Goal: Task Accomplishment & Management: Manage account settings

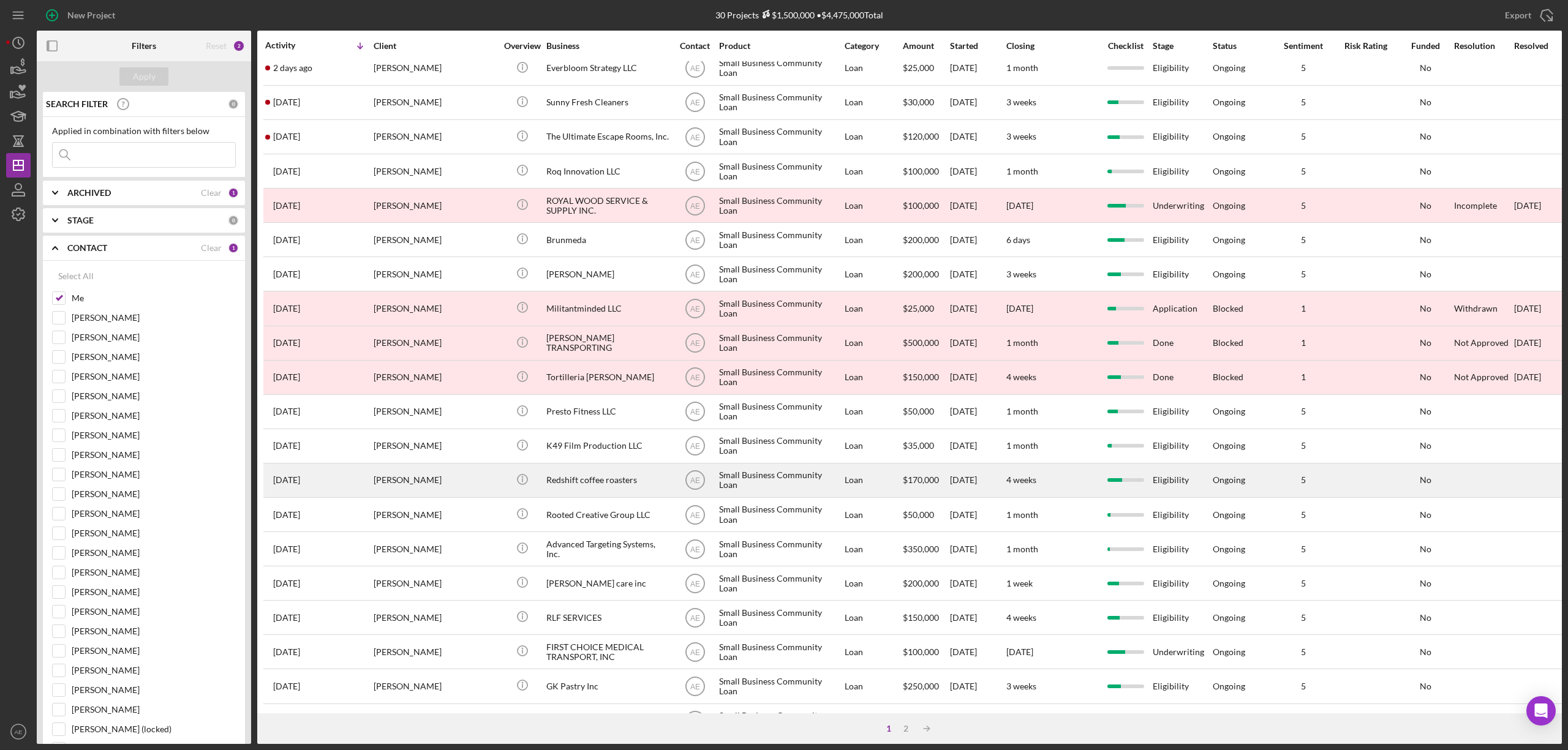
scroll to position [224, 0]
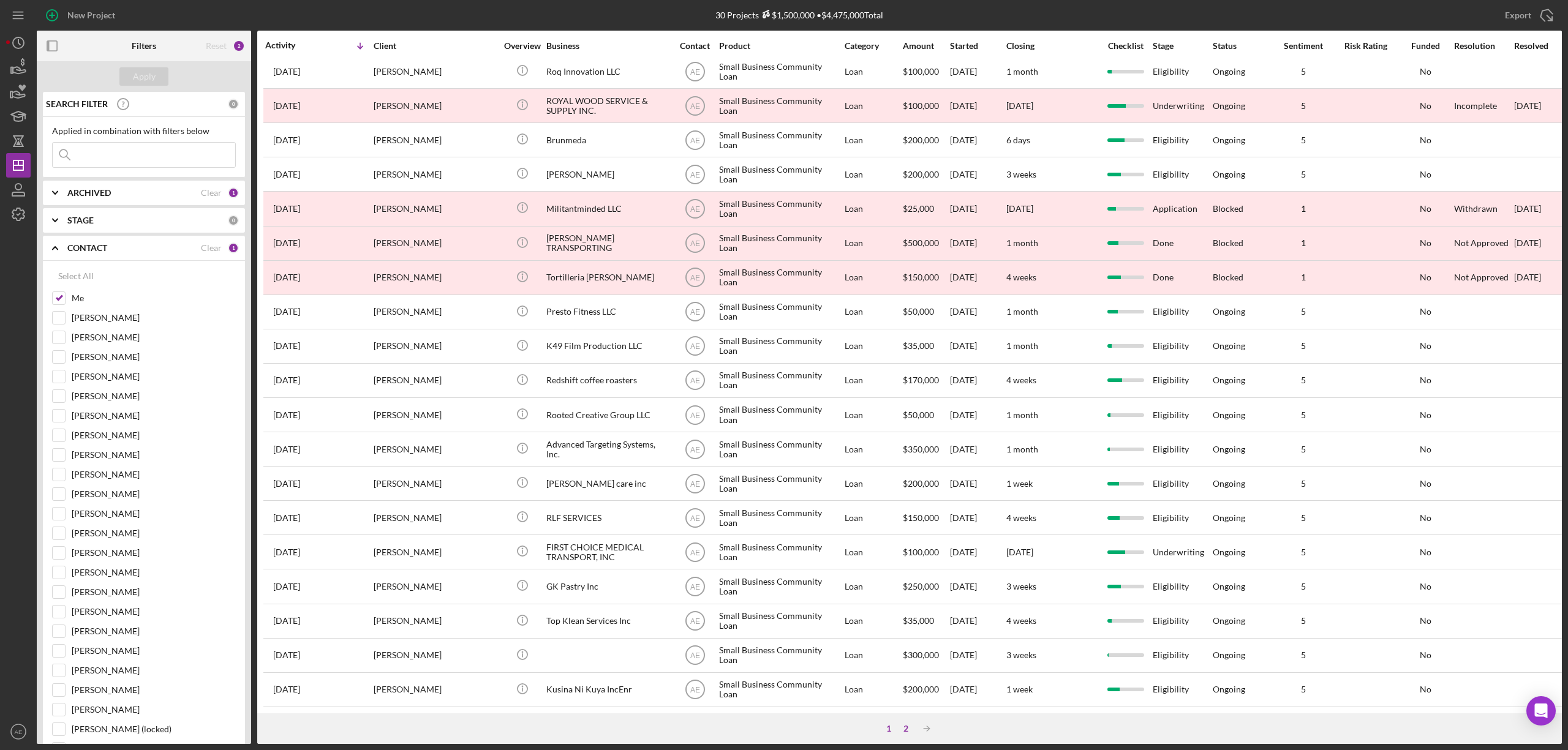
click at [912, 730] on div "2" at bounding box center [906, 729] width 17 height 9
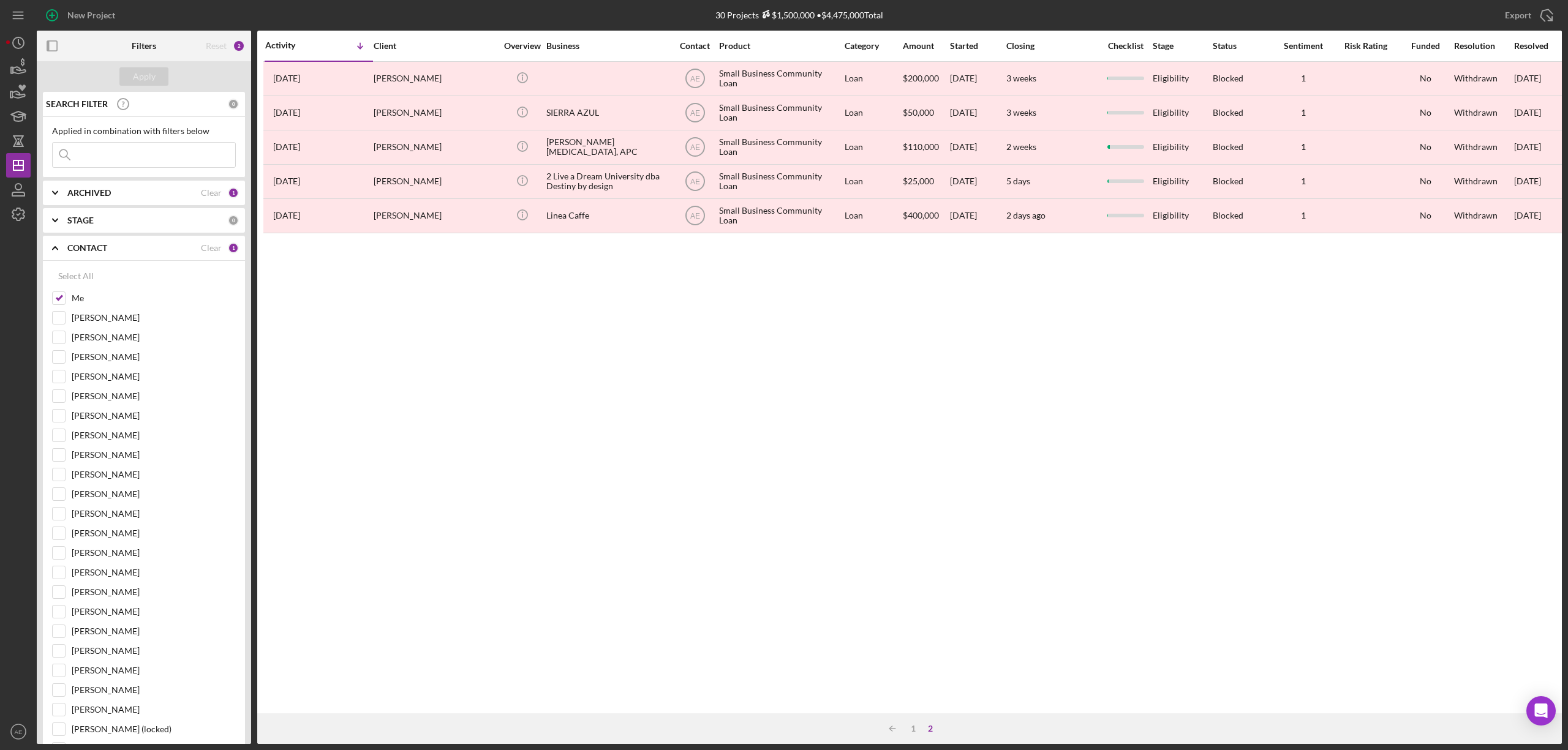
scroll to position [0, 0]
click at [908, 727] on div "1" at bounding box center [913, 729] width 17 height 9
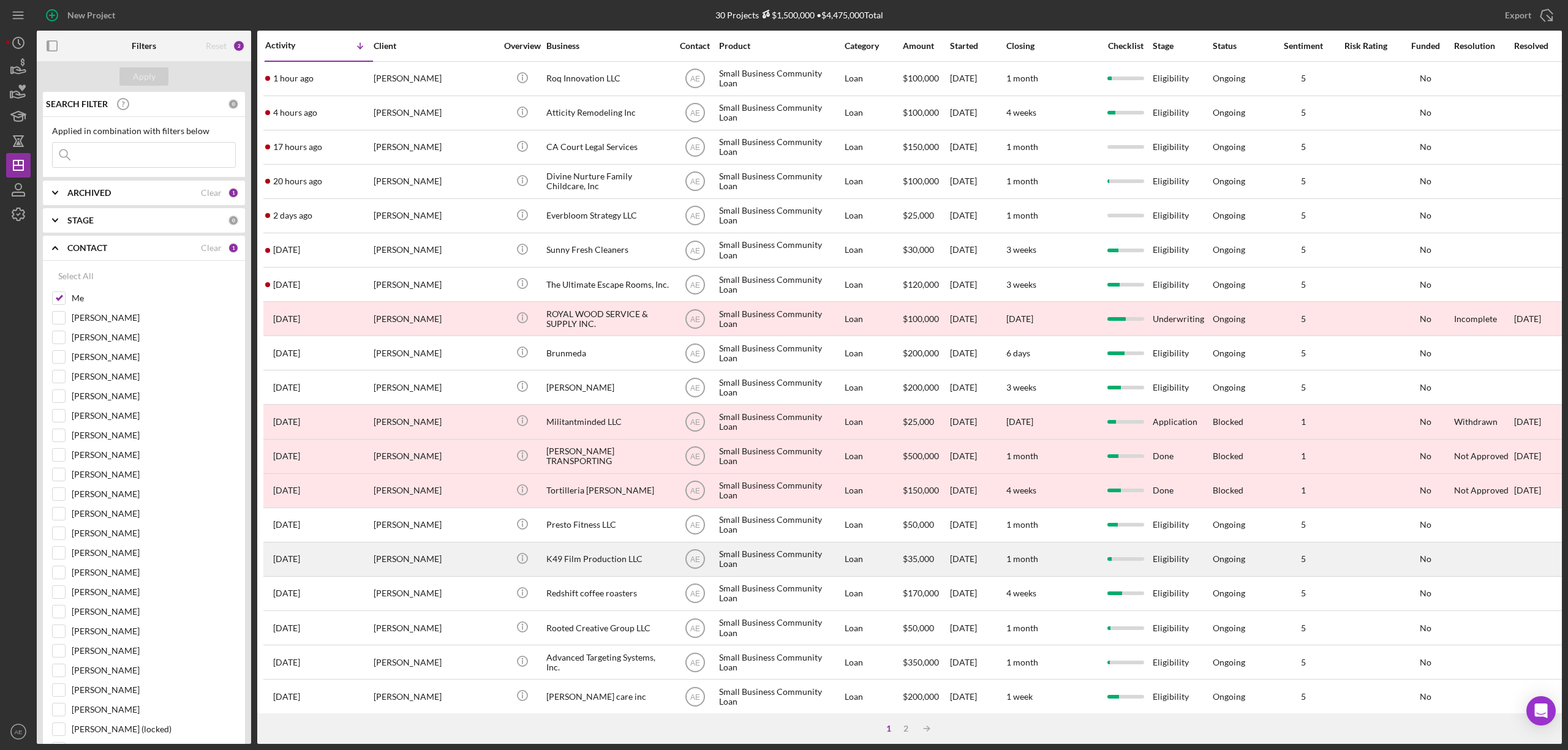
scroll to position [224, 0]
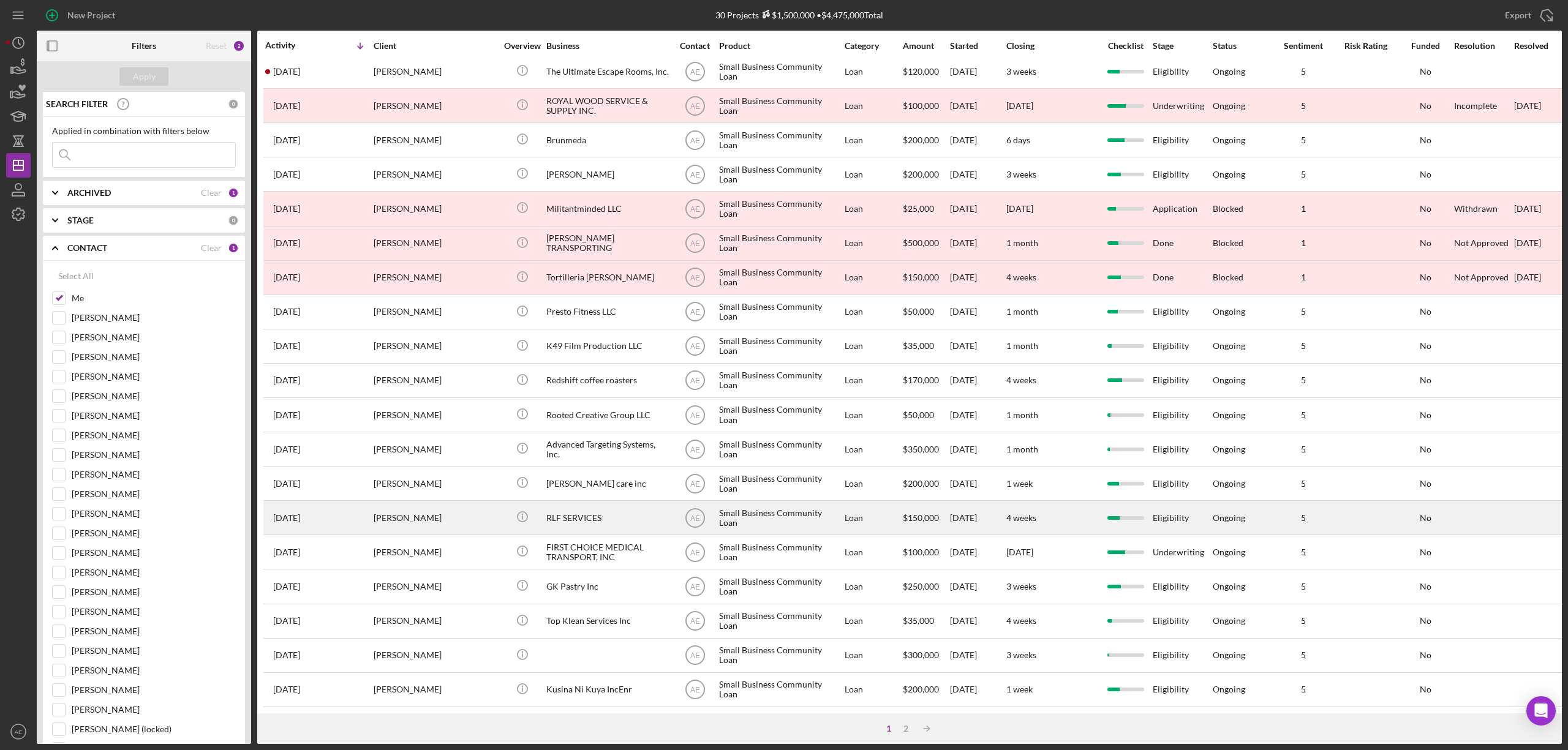
click at [601, 522] on div "RLF SERVICES" at bounding box center [608, 518] width 122 height 33
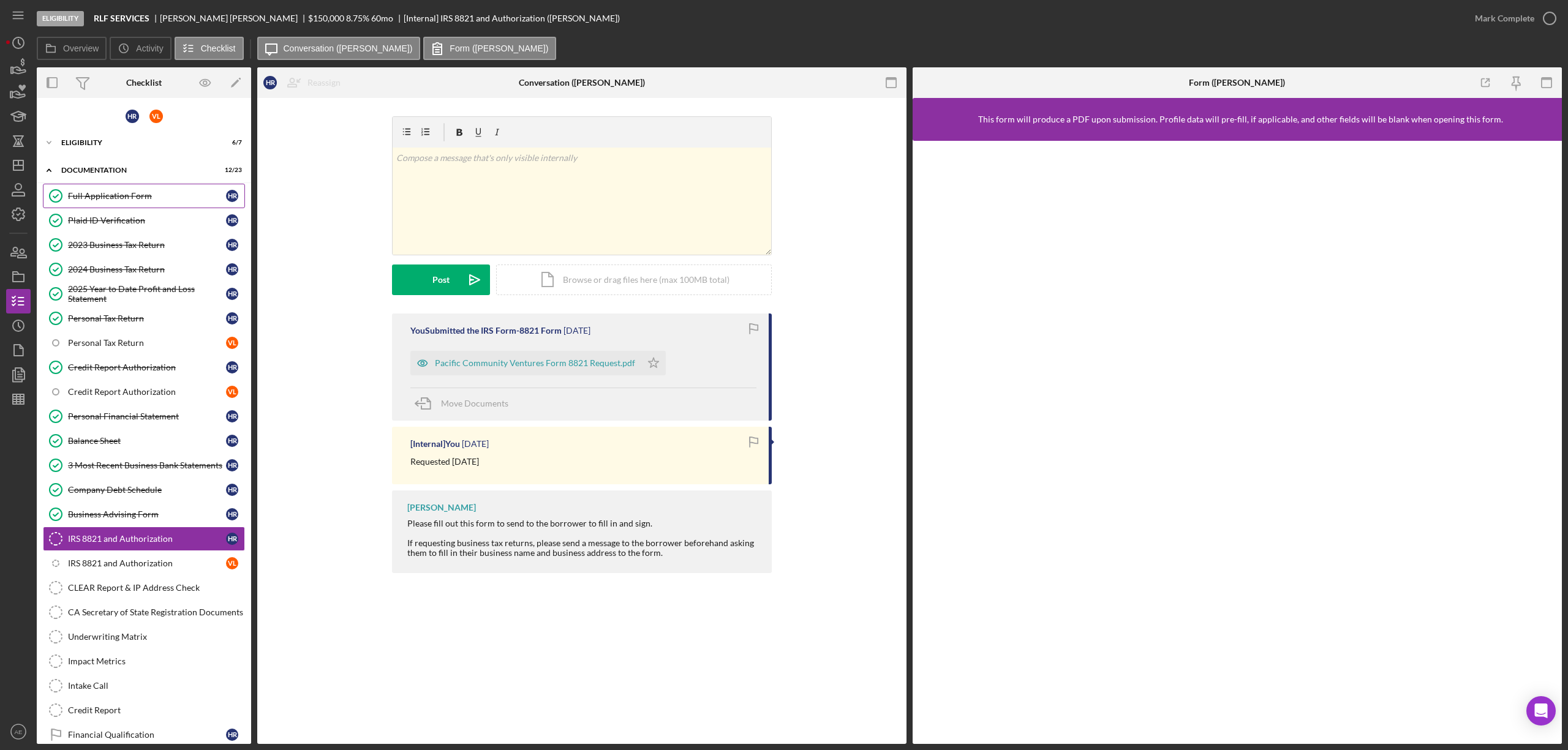
click at [108, 198] on div "Full Application Form" at bounding box center [147, 196] width 158 height 9
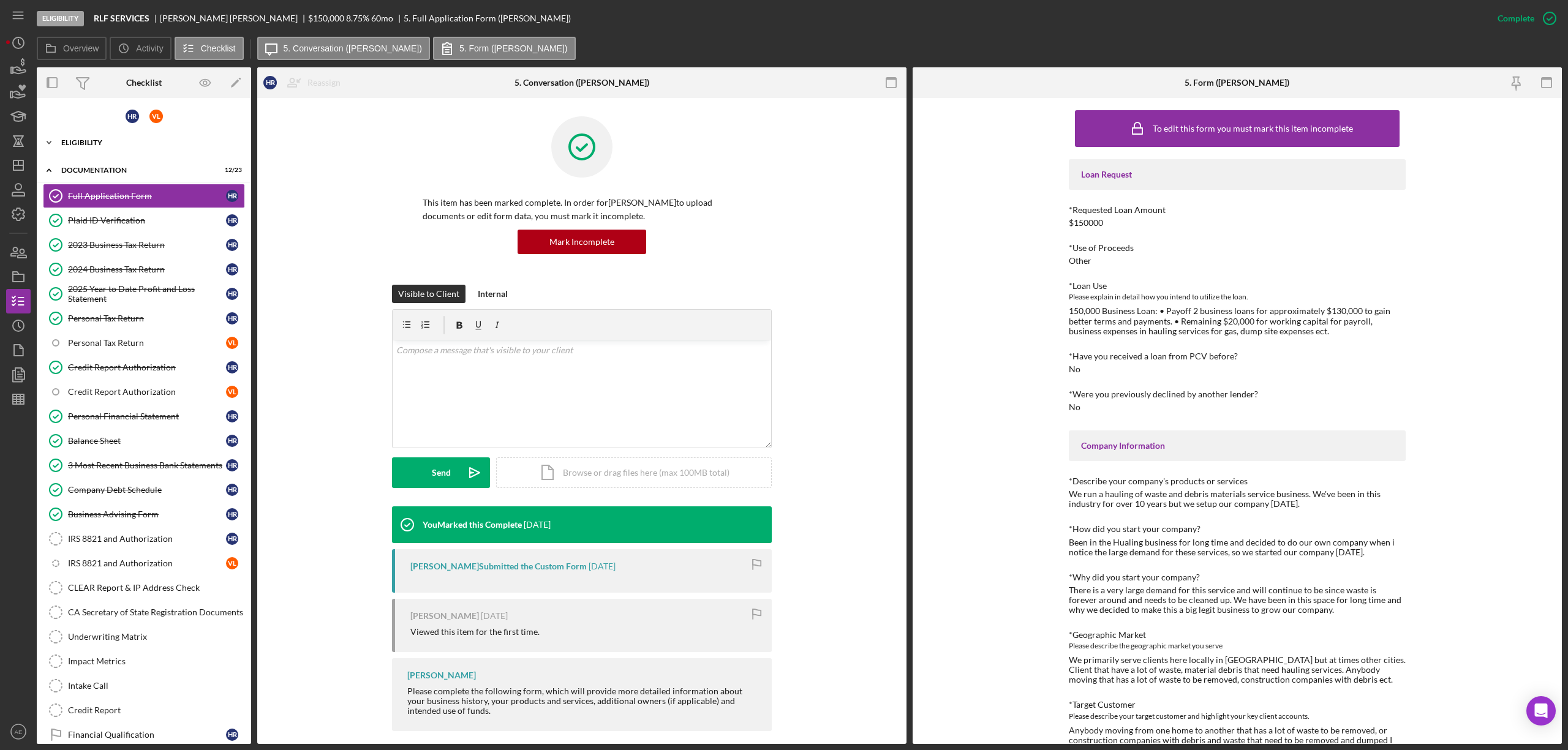
click at [106, 145] on div "Eligibility" at bounding box center [149, 143] width 175 height 8
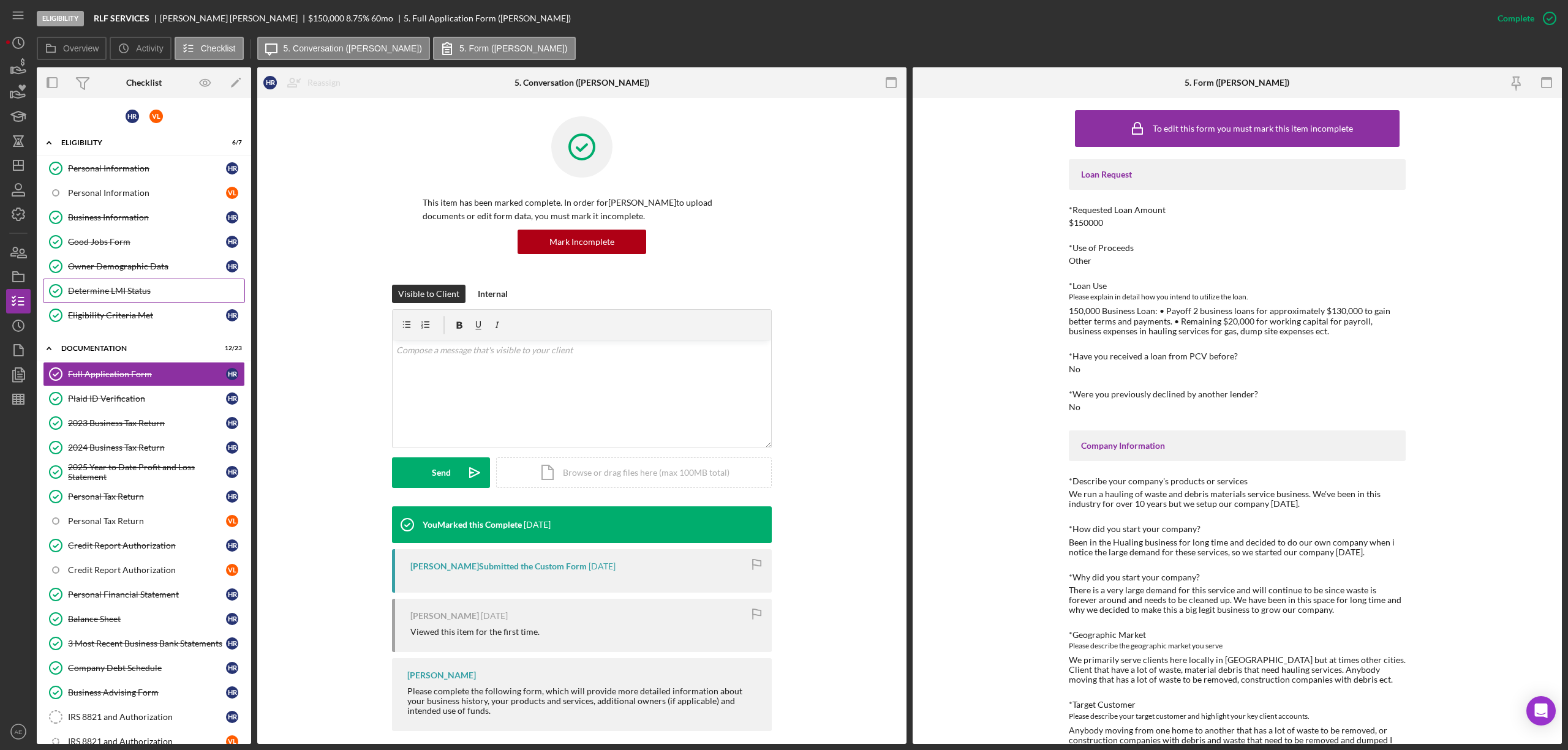
click at [136, 289] on div "Determine LMI Status" at bounding box center [155, 291] width 176 height 9
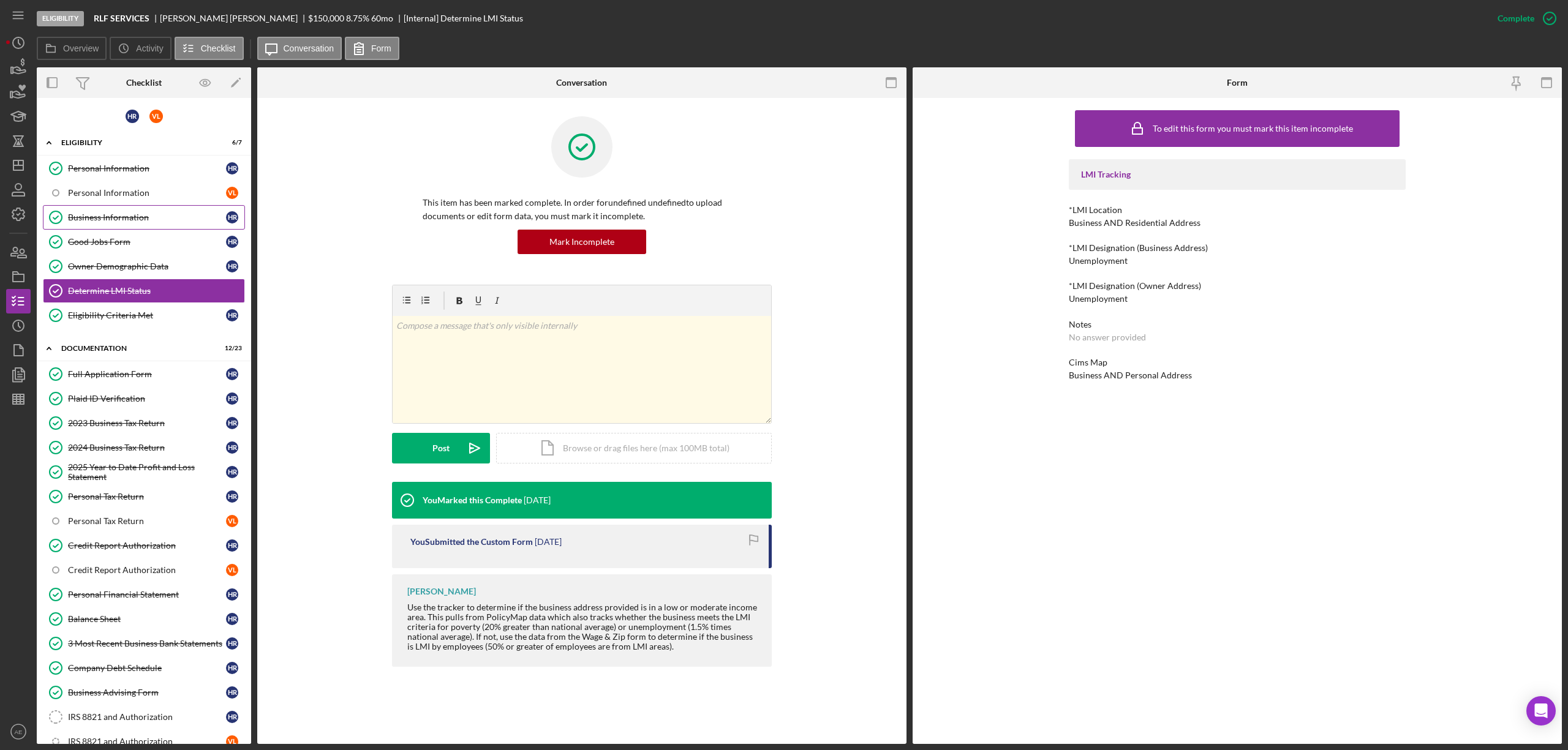
click at [167, 221] on div "Business Information" at bounding box center [147, 217] width 158 height 9
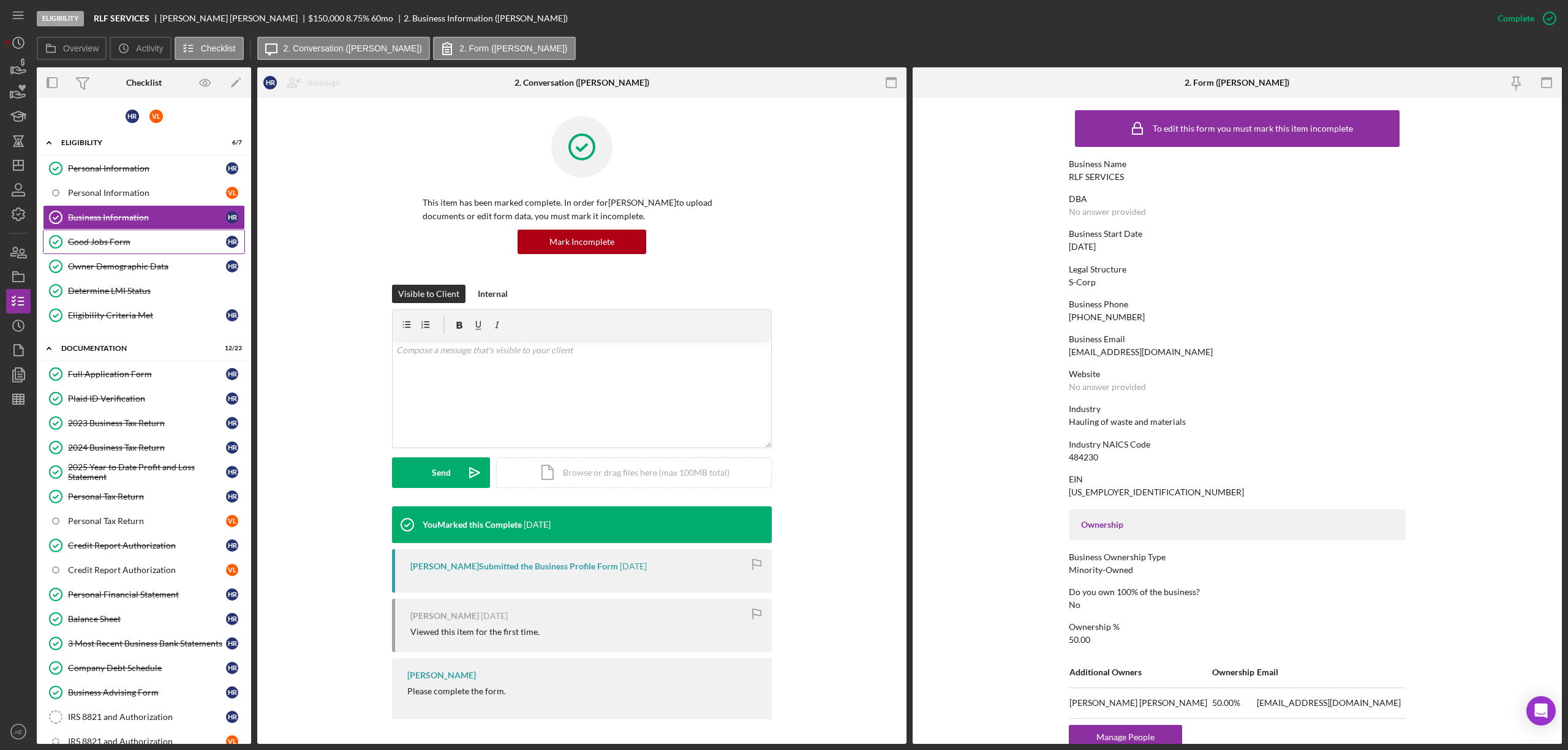
click at [117, 248] on link "Good Jobs Form Good Jobs Form H R" at bounding box center [144, 242] width 202 height 24
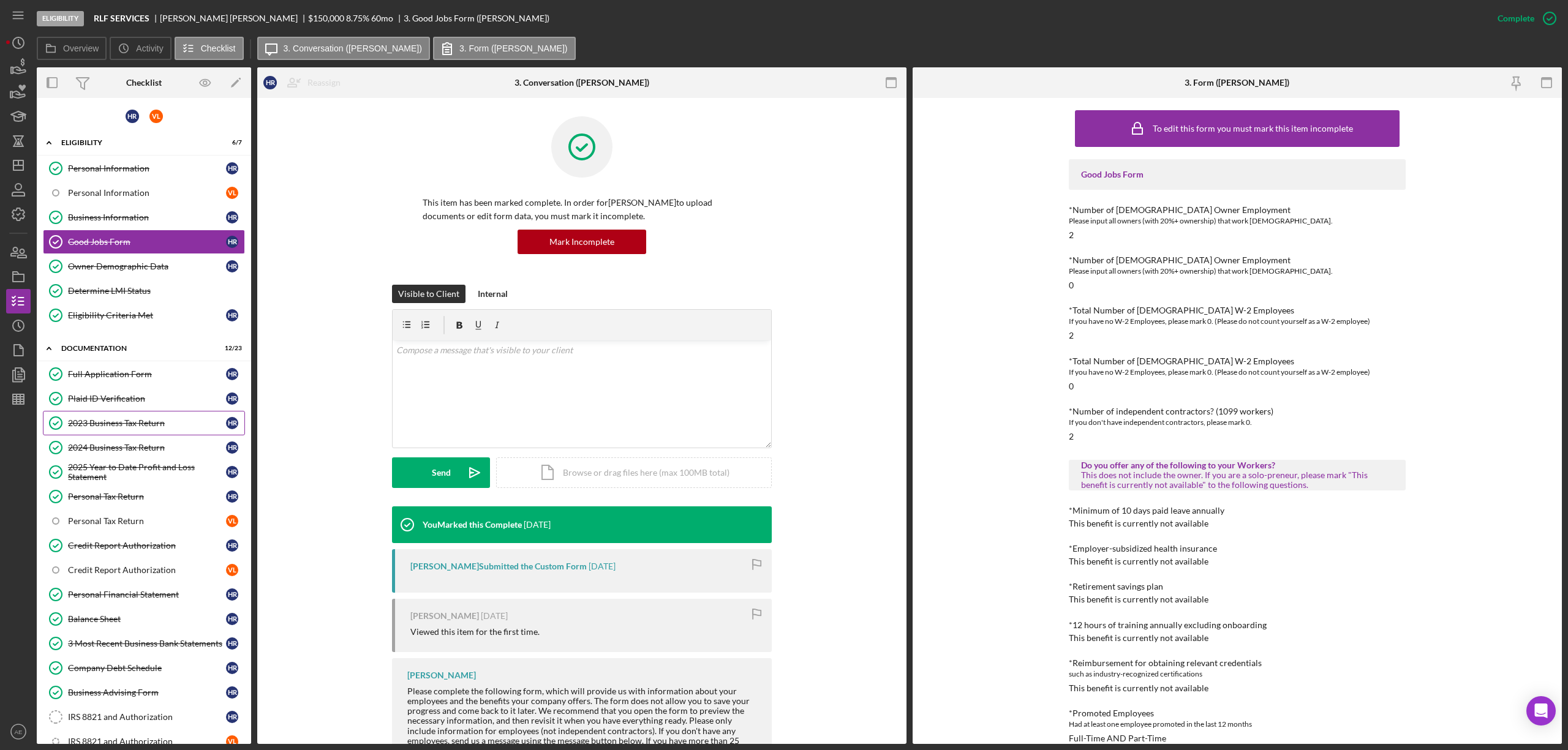
click at [86, 420] on link "2023 Business Tax Return 2023 Business Tax Return H R" at bounding box center [144, 423] width 202 height 24
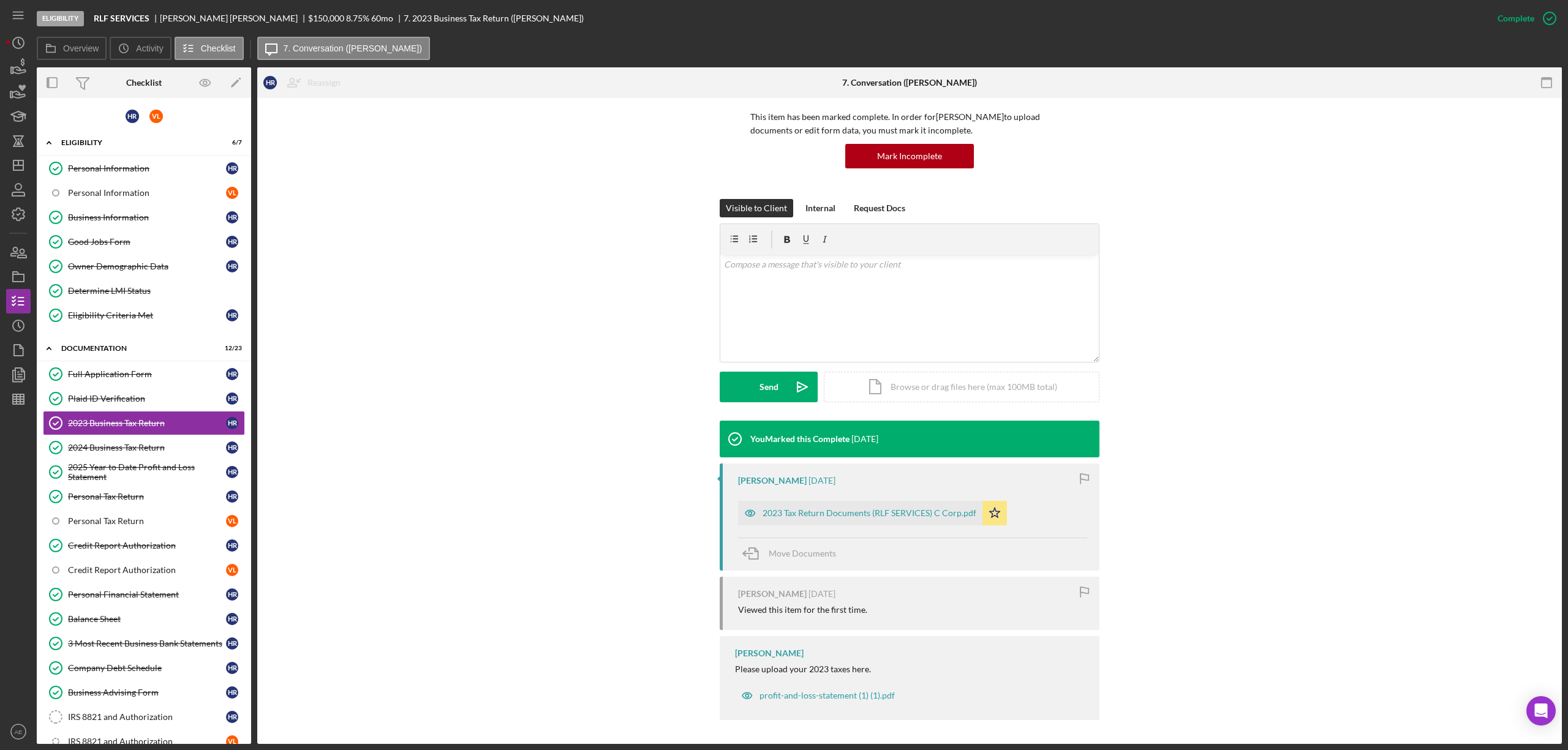
scroll to position [87, 0]
click at [948, 515] on div "2023 Tax Return Documents (RLF SERVICES) C Corp.pdf" at bounding box center [869, 513] width 214 height 9
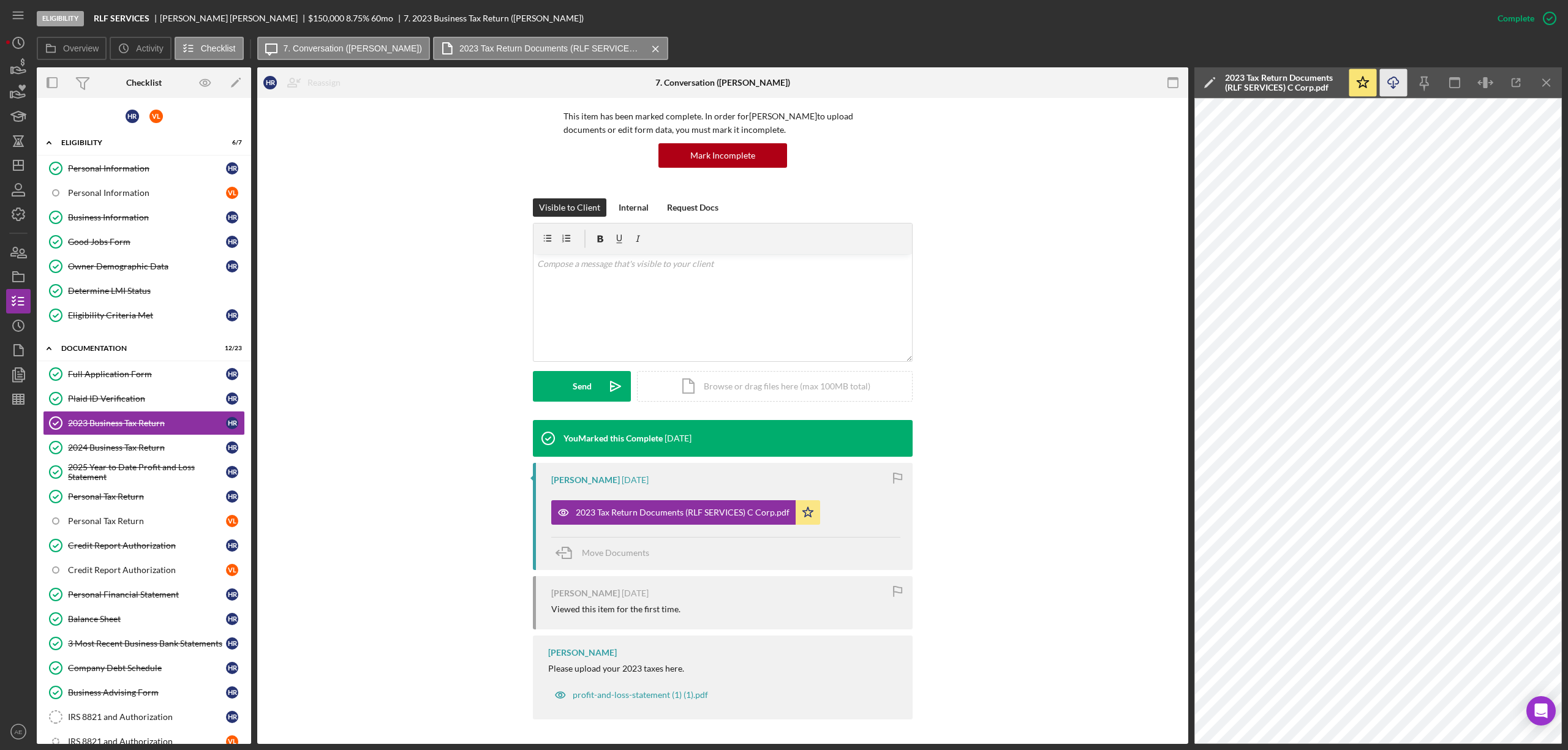
click at [1390, 89] on icon "Icon/Download" at bounding box center [1393, 83] width 27 height 27
click at [182, 449] on div "2024 Business Tax Return" at bounding box center [147, 448] width 158 height 9
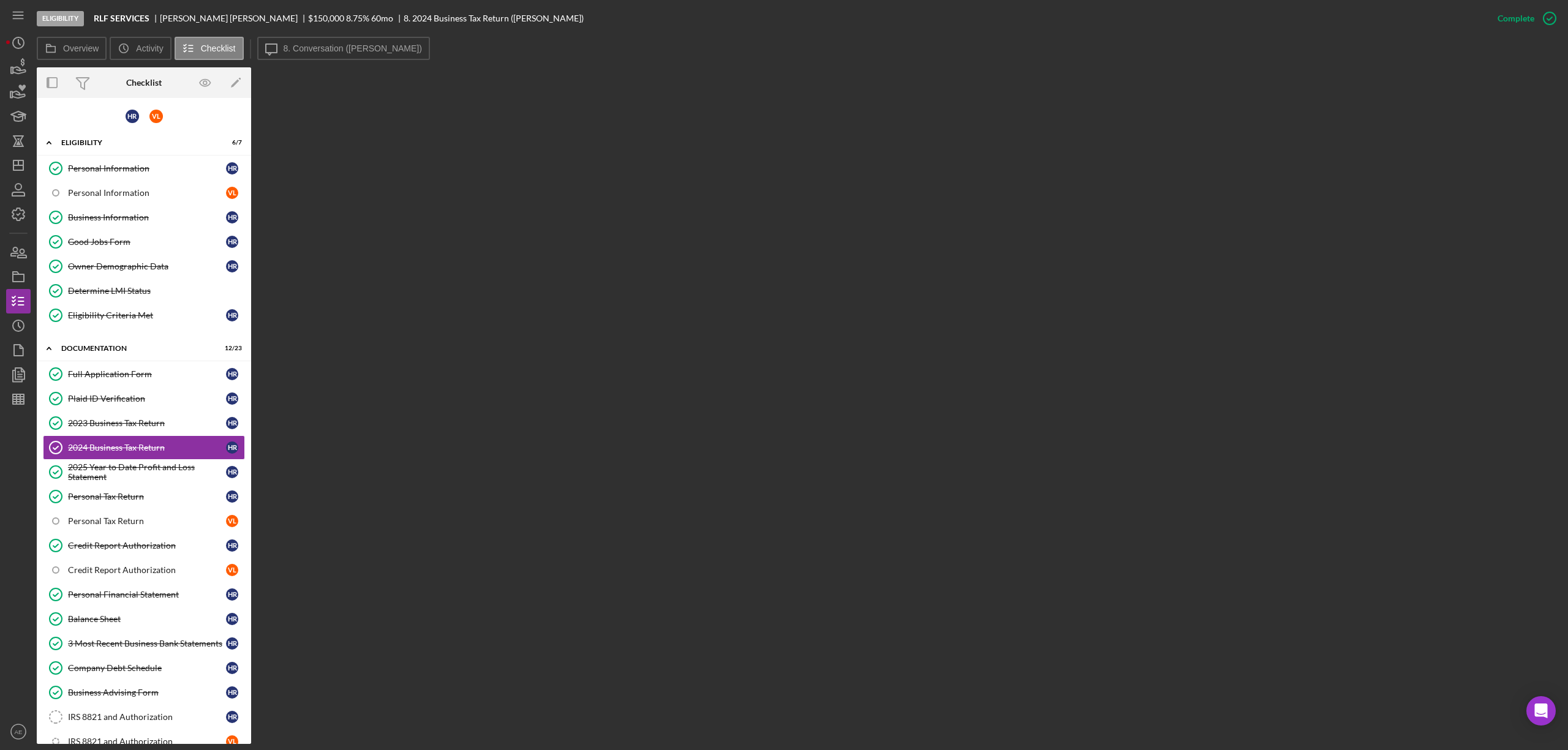
click at [334, 60] on div "Icon/Message 8. Conversation ([PERSON_NAME])" at bounding box center [344, 49] width 176 height 24
click at [334, 57] on button "Icon/Message 8. Conversation ([PERSON_NAME])" at bounding box center [343, 48] width 173 height 24
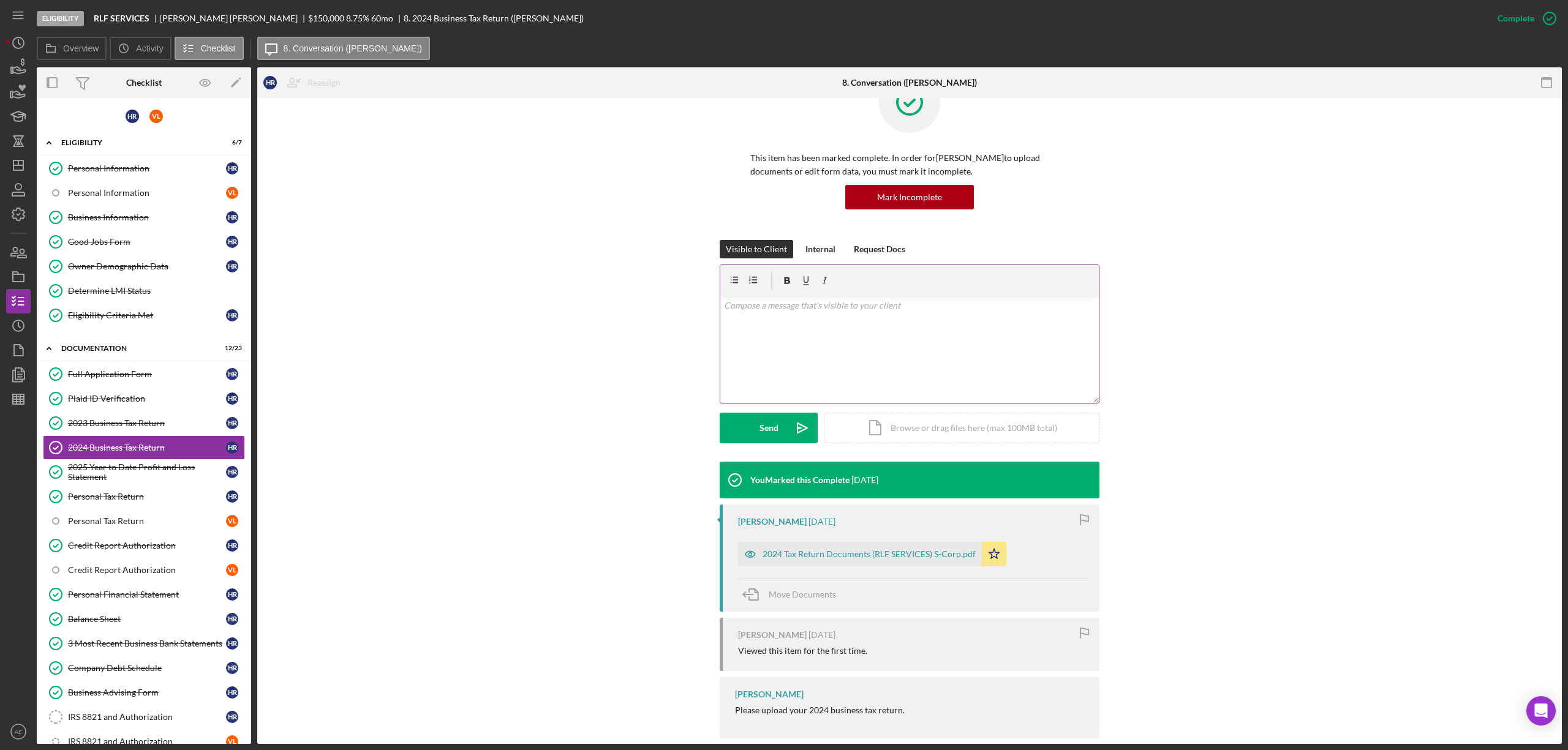
scroll to position [64, 0]
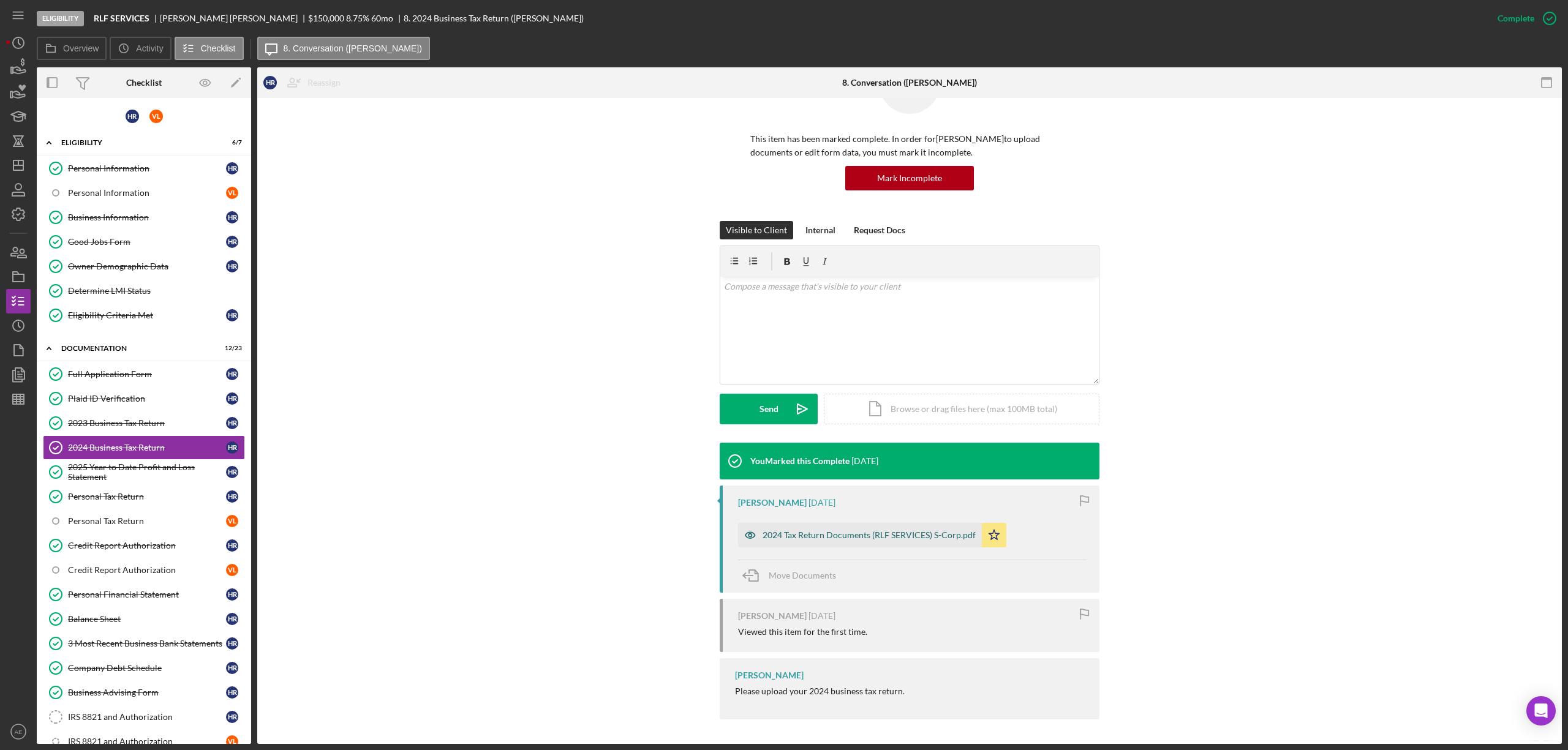
click at [867, 536] on div "2024 Tax Return Documents (RLF SERVICES) S-Corp.pdf" at bounding box center [869, 535] width 214 height 9
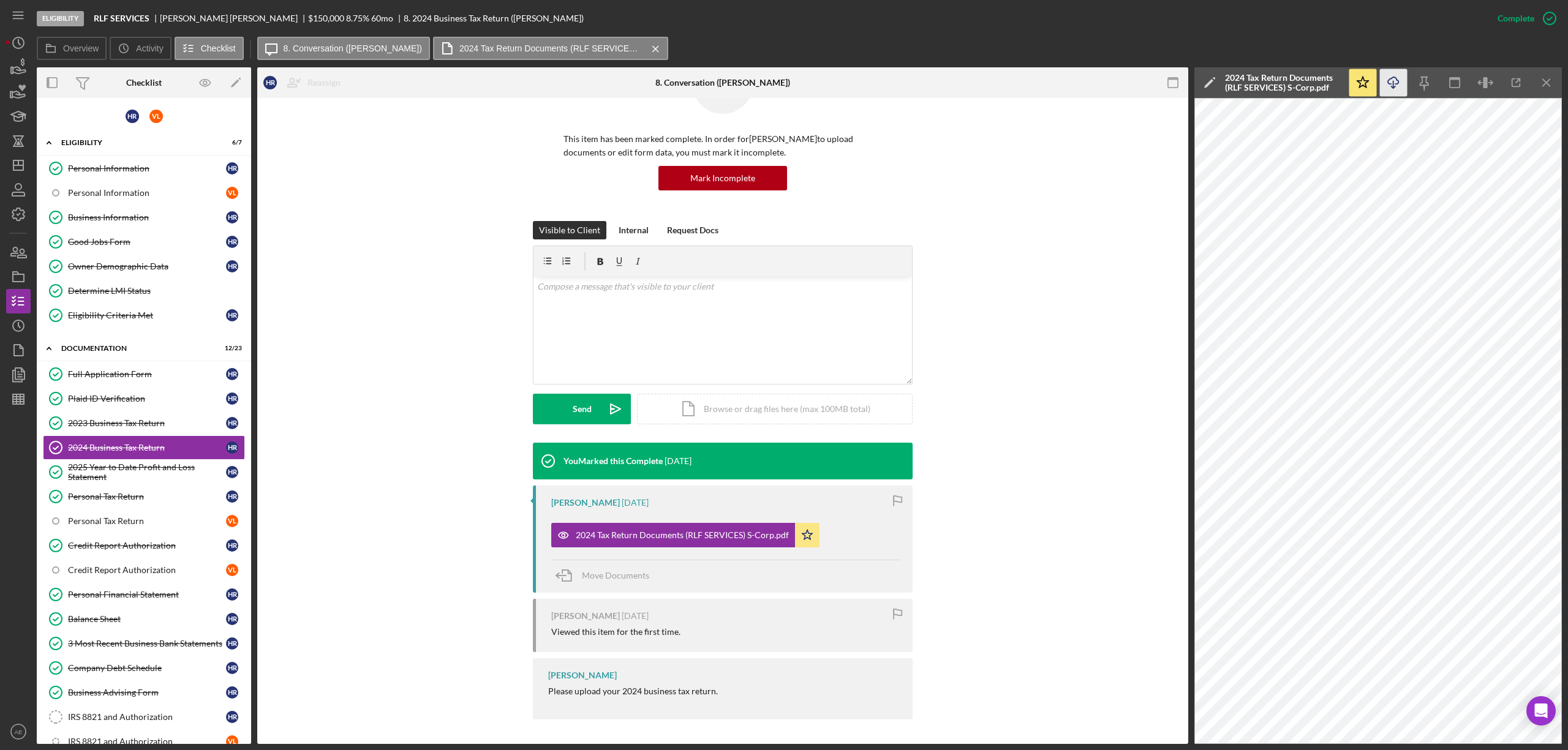
click at [1394, 88] on polyline "button" at bounding box center [1392, 88] width 5 height 2
click at [149, 480] on div "2025 Year to Date Profit and Loss Statement" at bounding box center [147, 472] width 158 height 20
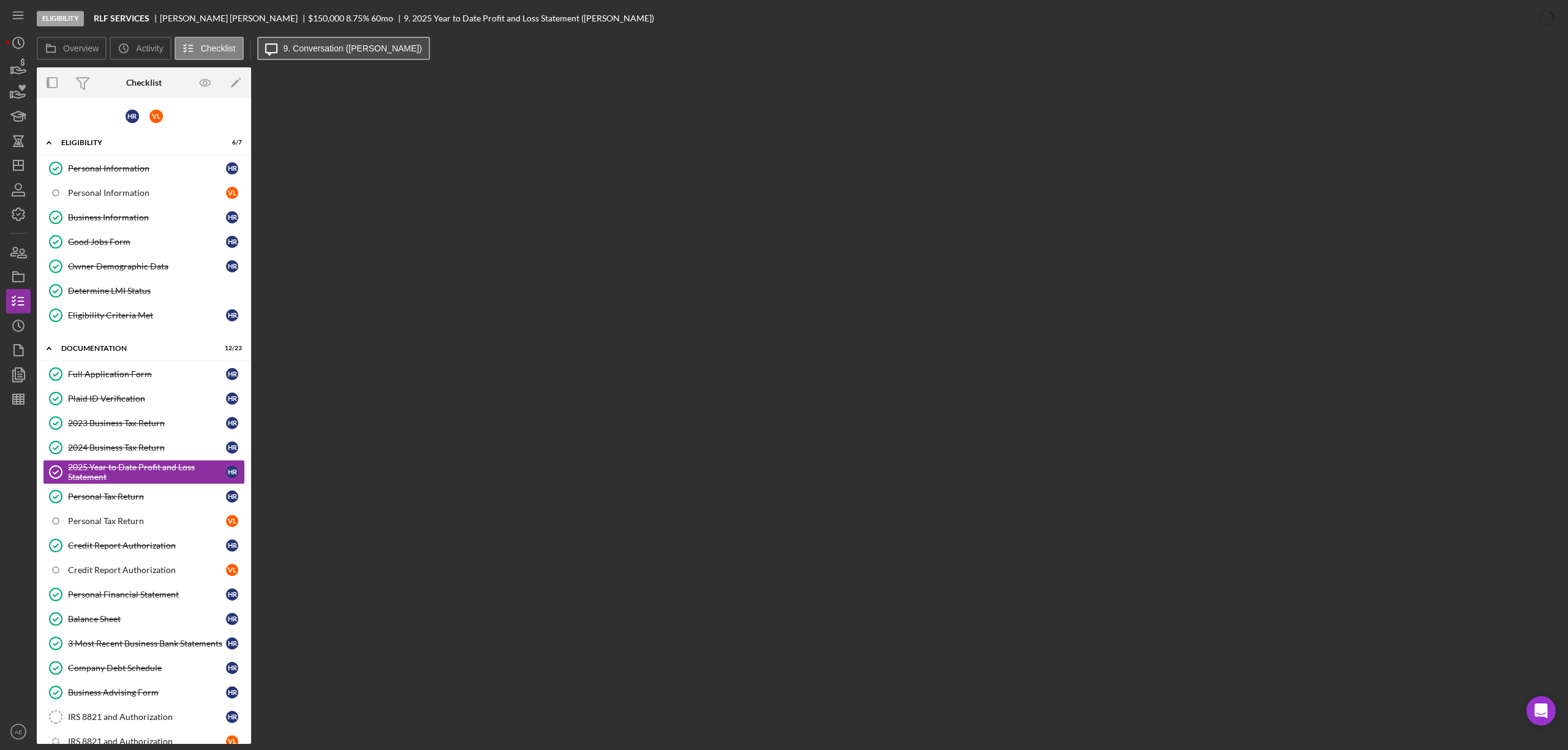
click at [294, 40] on button "Icon/Message 9. Conversation ([PERSON_NAME])" at bounding box center [343, 48] width 173 height 24
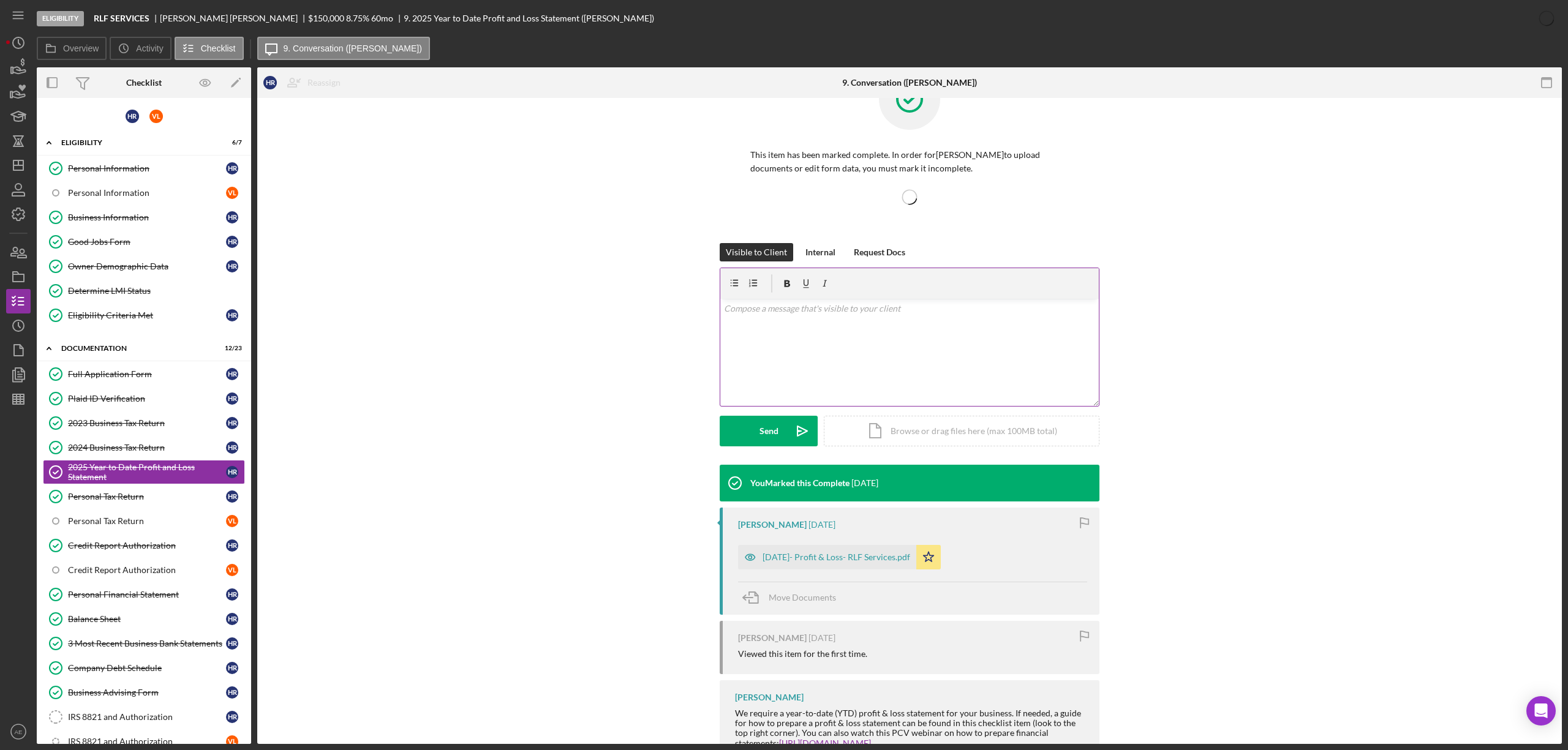
scroll to position [91, 0]
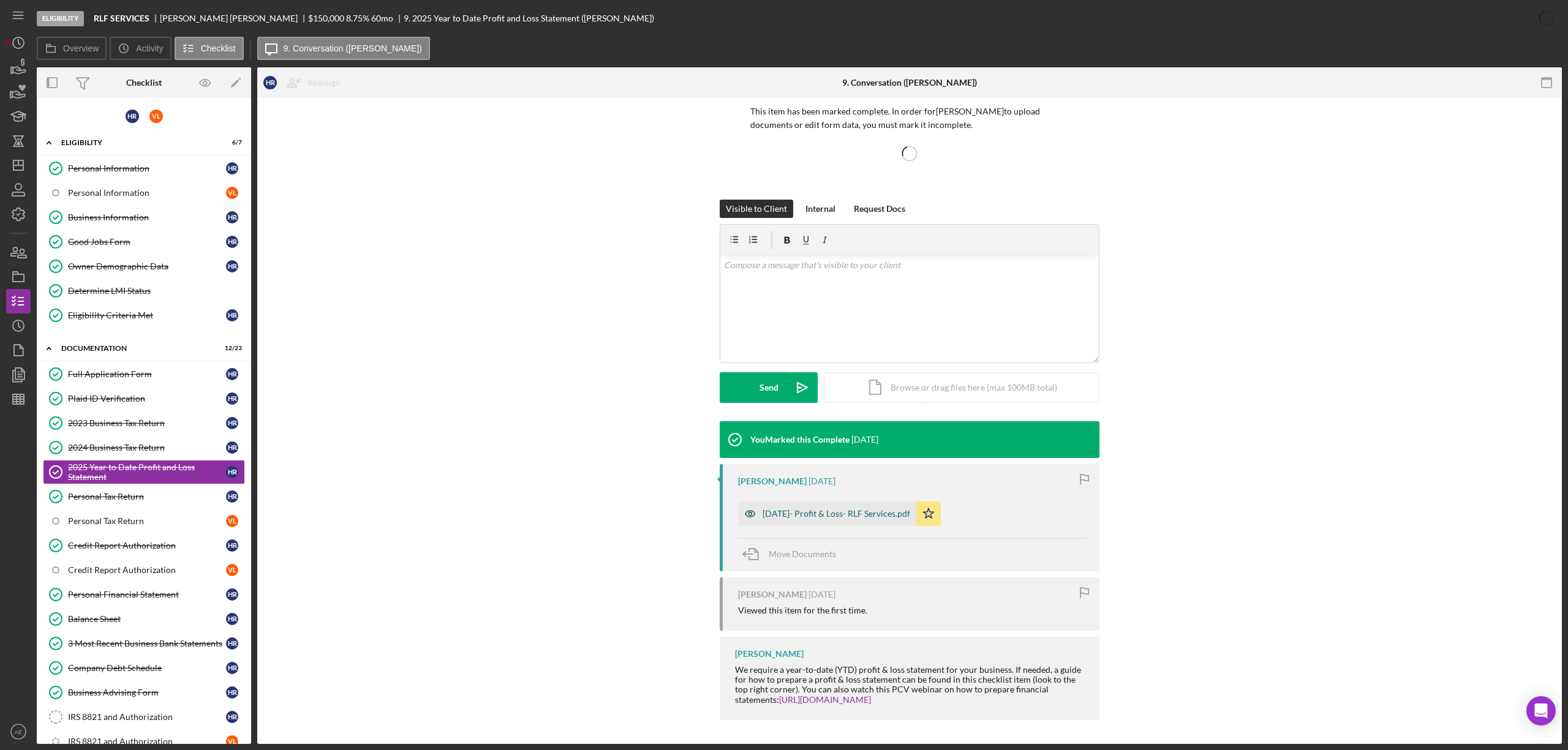
click at [902, 512] on div "[DATE]- Profit & Loss- RLF Services.pdf" at bounding box center [836, 514] width 148 height 9
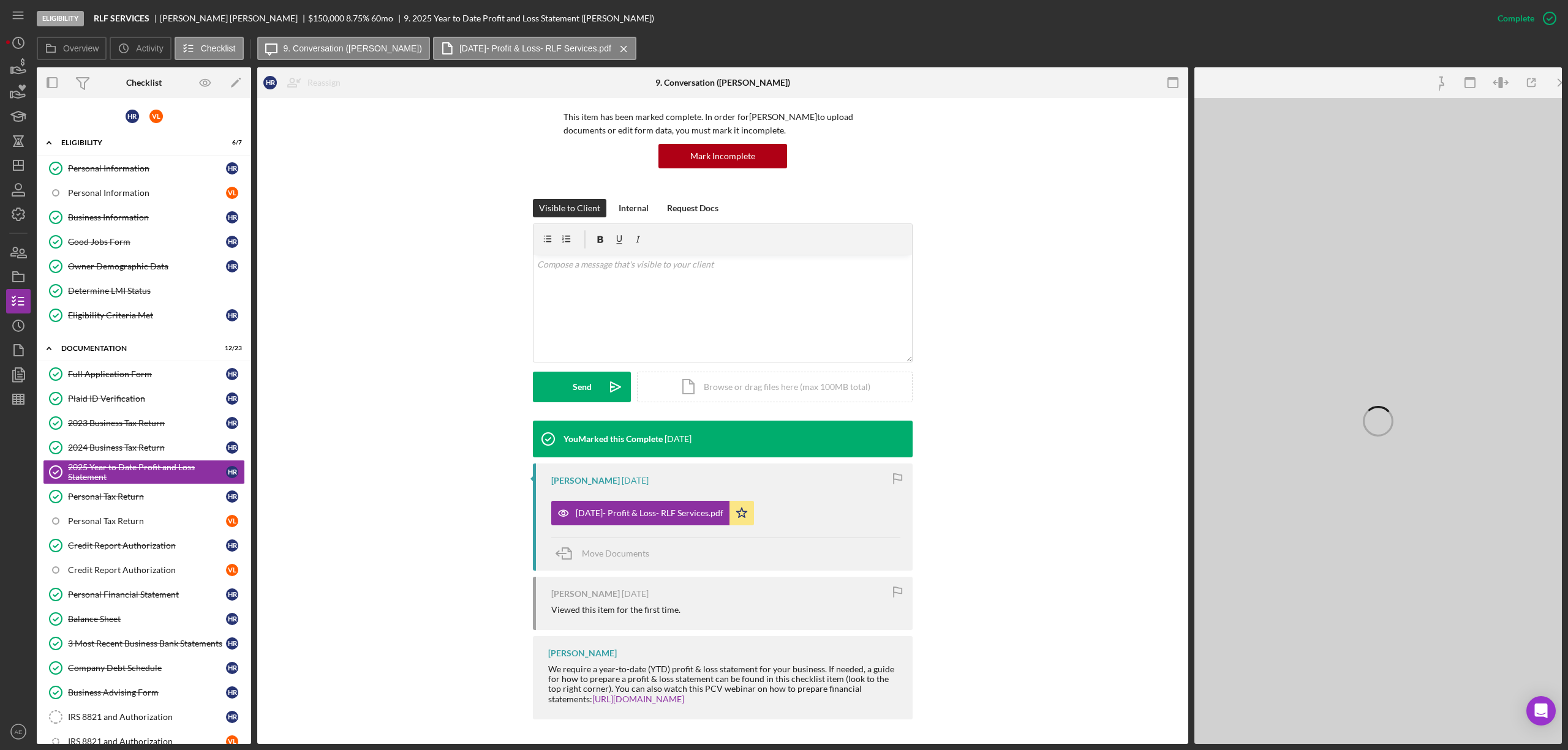
scroll to position [86, 0]
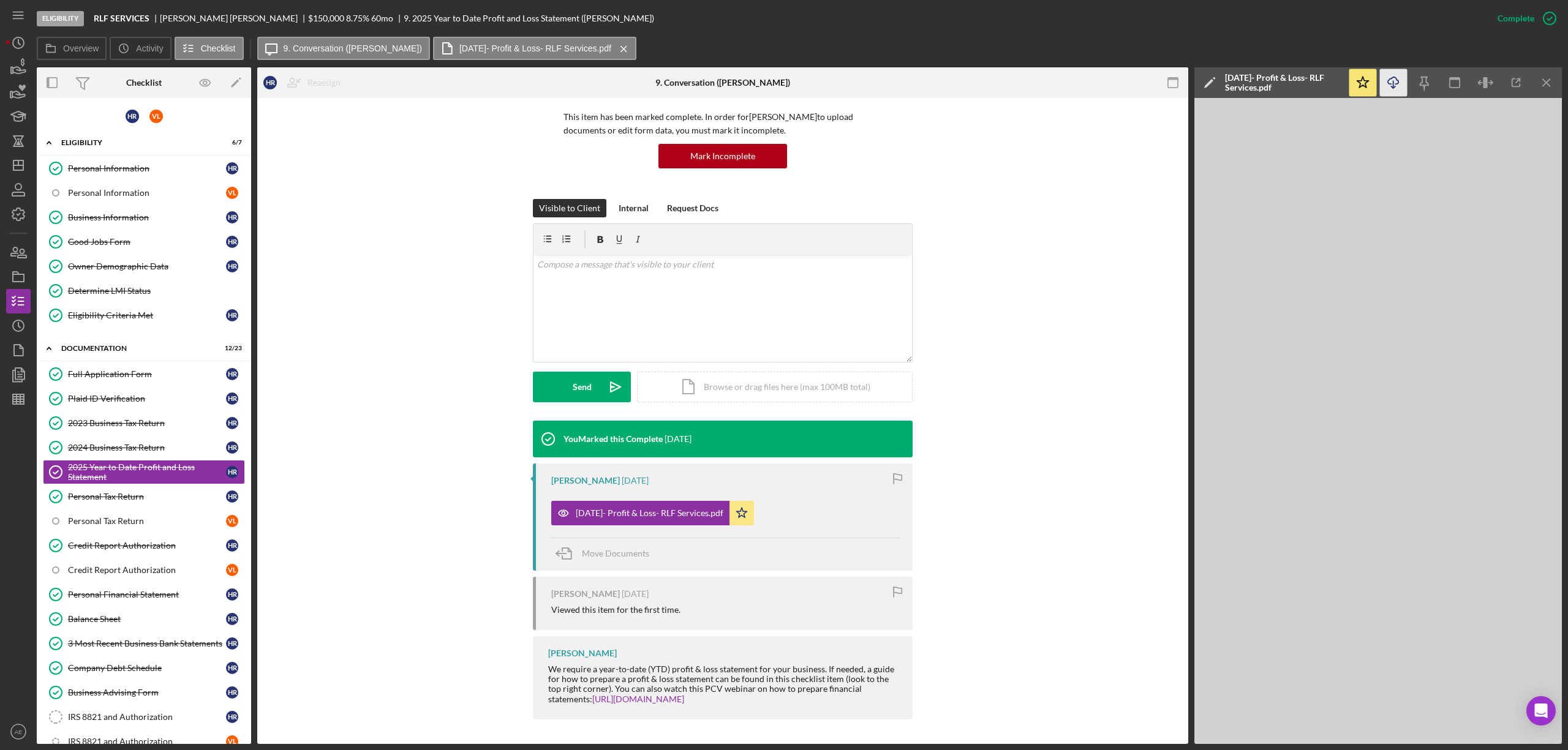
click at [1392, 81] on icon "Icon/Download" at bounding box center [1393, 83] width 27 height 27
